Goal: Information Seeking & Learning: Check status

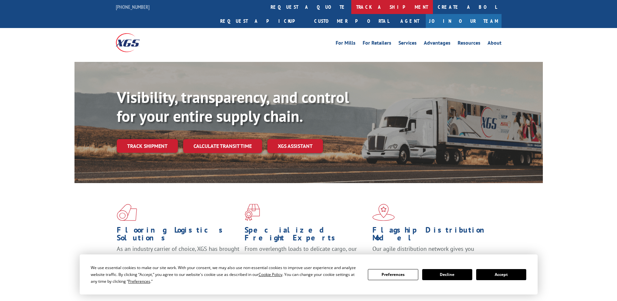
click at [351, 8] on link "track a shipment" at bounding box center [392, 7] width 82 height 14
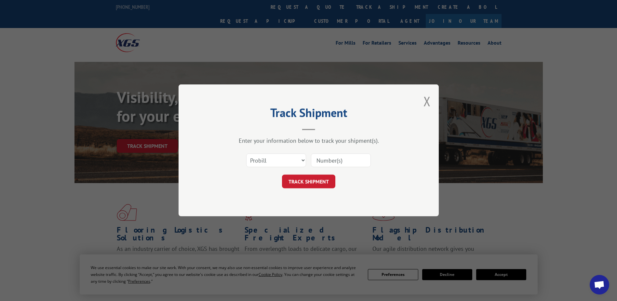
click at [328, 161] on input at bounding box center [341, 161] width 60 height 14
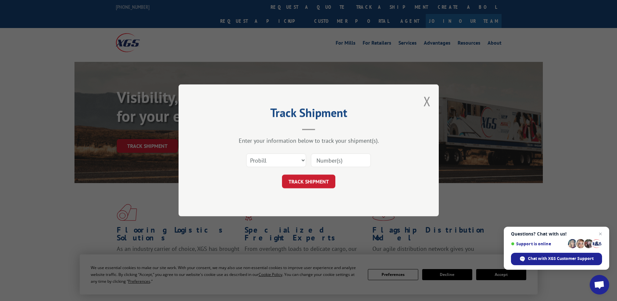
paste input "17501747"
type input "17501747"
click at [313, 181] on button "TRACK SHIPMENT" at bounding box center [308, 182] width 53 height 14
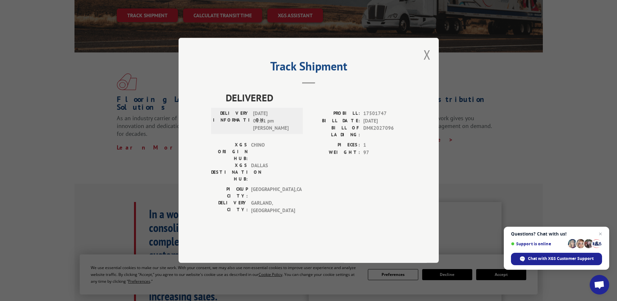
scroll to position [130, 0]
click at [428, 63] on button "Close modal" at bounding box center [426, 54] width 7 height 17
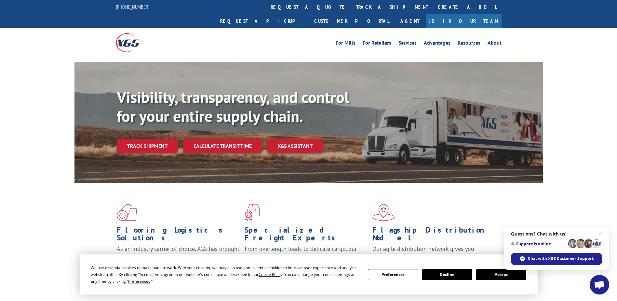
click at [351, 8] on link "track a shipment" at bounding box center [392, 7] width 82 height 14
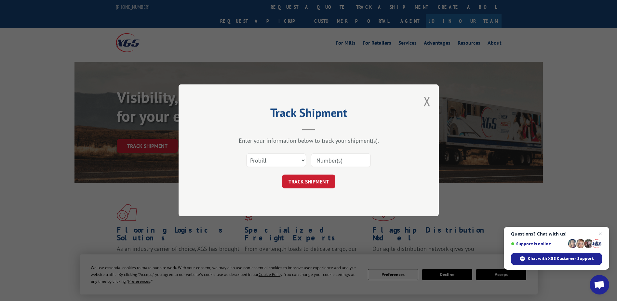
click at [323, 161] on input at bounding box center [341, 161] width 60 height 14
paste input "17501747"
type input "17501747"
click at [319, 182] on button "TRACK SHIPMENT" at bounding box center [308, 182] width 53 height 14
